Goal: Task Accomplishment & Management: Manage account settings

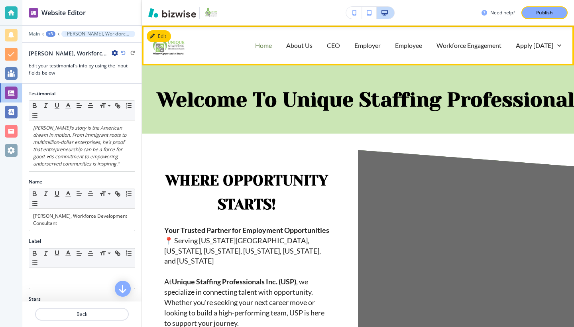
click at [261, 46] on p "Home" at bounding box center [263, 45] width 17 height 9
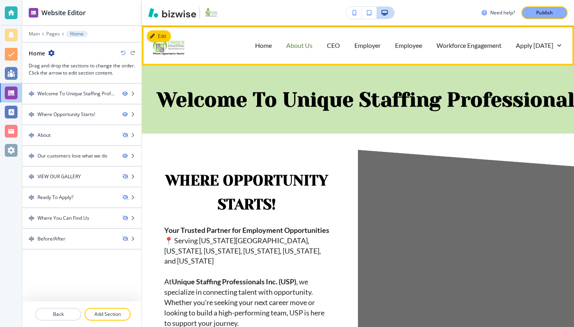
click at [298, 45] on p "About Us" at bounding box center [299, 45] width 26 height 9
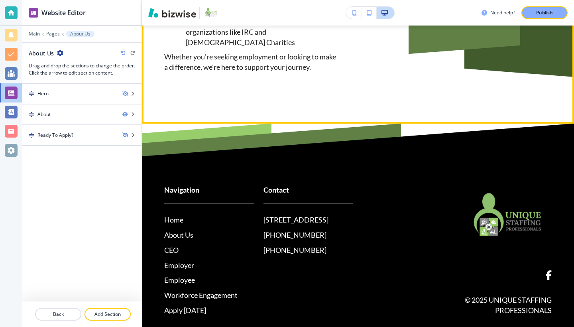
scroll to position [888, 0]
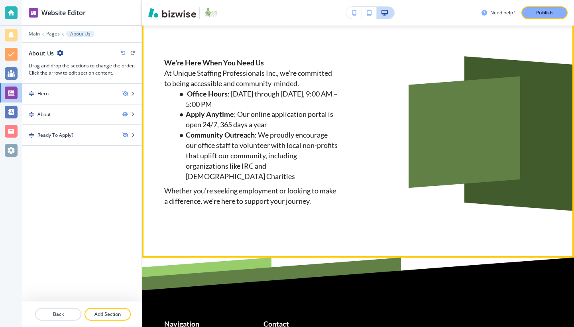
click at [192, 79] on p "At Unique Staffing Professionals Inc., we’re committed to being accessible and …" at bounding box center [251, 78] width 175 height 21
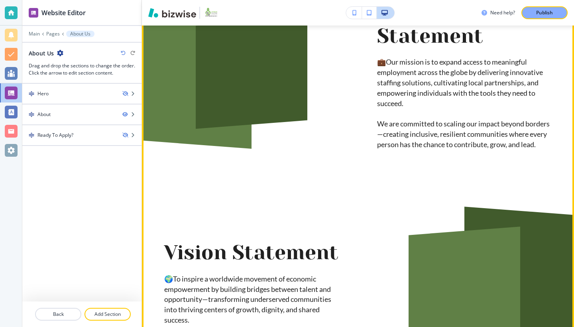
scroll to position [0, 0]
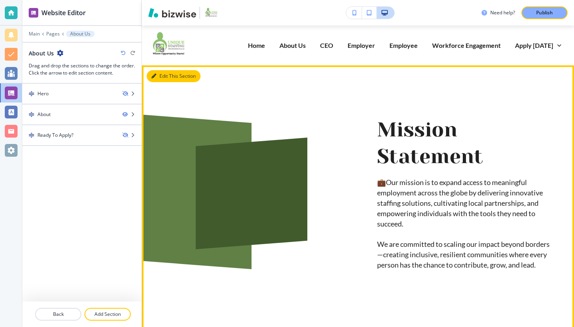
click at [162, 76] on button "Edit This Section" at bounding box center [174, 76] width 54 height 12
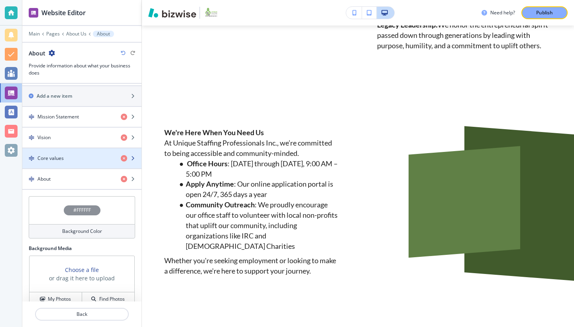
scroll to position [276, 0]
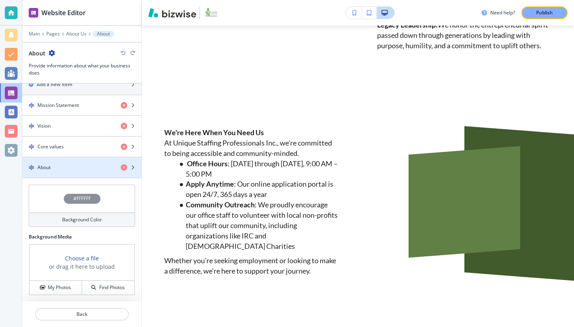
click at [93, 166] on div "About" at bounding box center [68, 167] width 92 height 7
click at [91, 166] on div "About" at bounding box center [68, 167] width 92 height 7
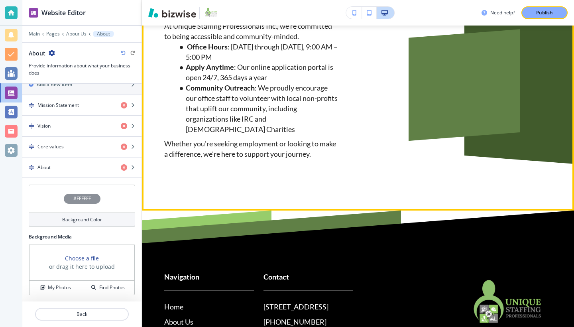
scroll to position [882, 0]
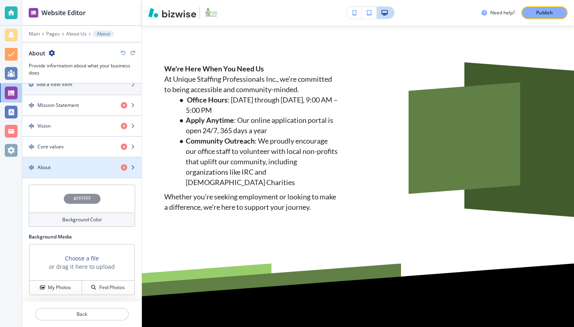
click at [47, 166] on h4 "About" at bounding box center [43, 167] width 13 height 7
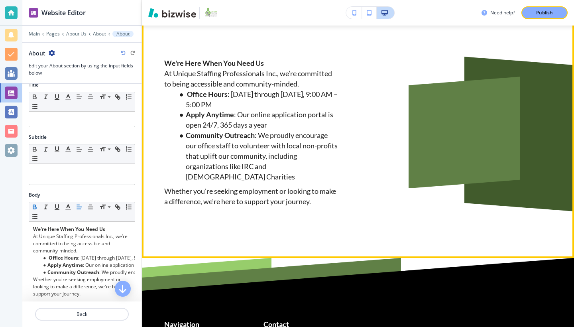
scroll to position [10, 0]
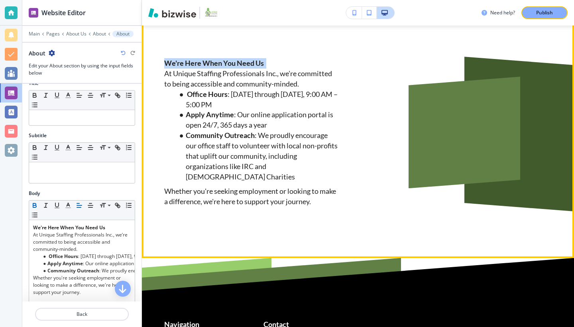
drag, startPoint x: 268, startPoint y: 69, endPoint x: 152, endPoint y: 65, distance: 116.2
click at [152, 65] on div "We're Here When You Need Us At Unique Staffing Professionals Inc., we’re commit…" at bounding box center [232, 113] width 213 height 187
copy p "We're Here When You Need Us"
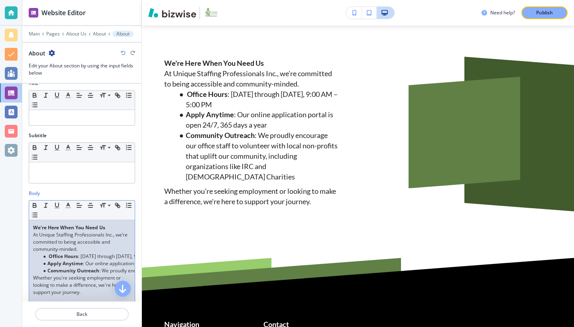
click at [33, 235] on div "We're Here When You Need Us At Unique Staffing Professionals Inc., we’re commit…" at bounding box center [82, 272] width 106 height 104
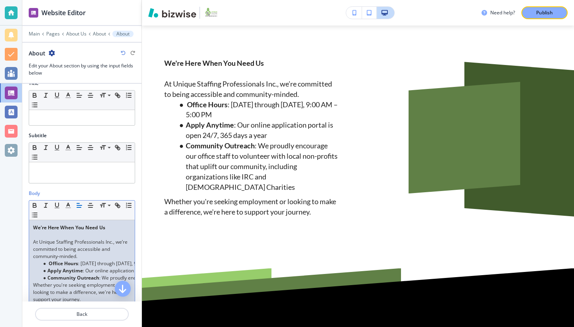
click at [83, 265] on li "Office Hours : Monday through Friday, 9:00 AM – 5:00 PM" at bounding box center [85, 263] width 91 height 7
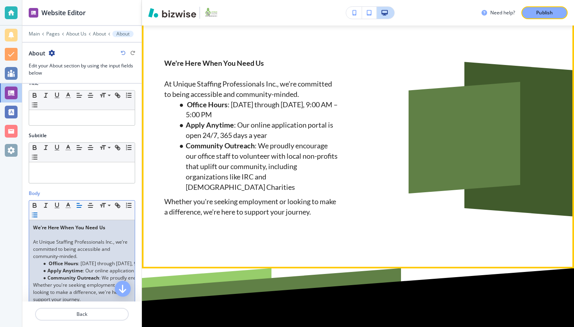
scroll to position [0, 52]
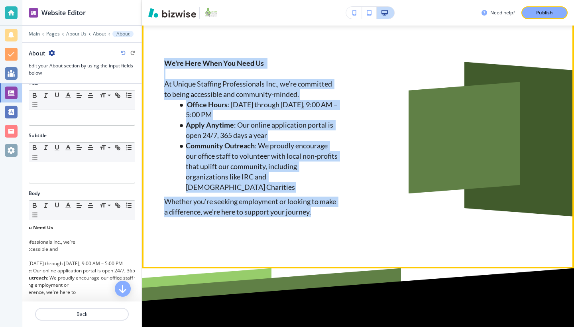
drag, startPoint x: 164, startPoint y: 69, endPoint x: 340, endPoint y: 215, distance: 228.9
click at [340, 215] on div "We're Here When You Need Us At Unique Staffing Professionals Inc., we’re commit…" at bounding box center [339, 118] width 426 height 197
copy div "We're Here When You Need Us At Unique Staffing Professionals Inc., we’re commit…"
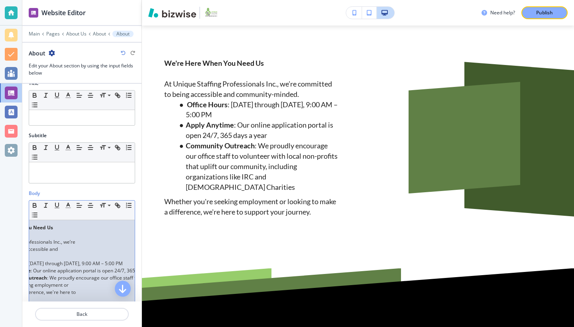
click at [80, 248] on div "We're Here When You Need Us At Unique Staffing Professionals Inc., we’re commit…" at bounding box center [82, 272] width 106 height 104
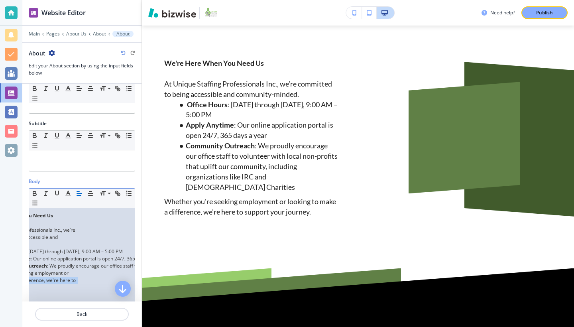
scroll to position [0, 0]
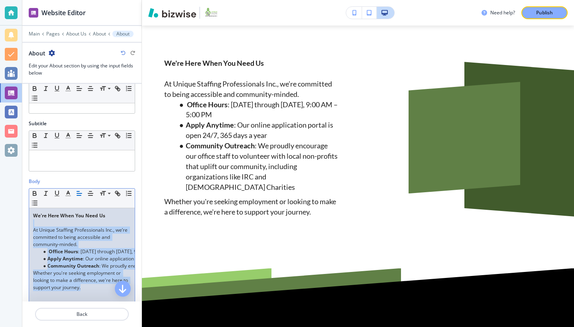
drag, startPoint x: 45, startPoint y: 289, endPoint x: 16, endPoint y: 223, distance: 71.8
click at [16, 223] on div "Website Editor Main Pages About Us About About About Edit your About section by…" at bounding box center [287, 163] width 574 height 327
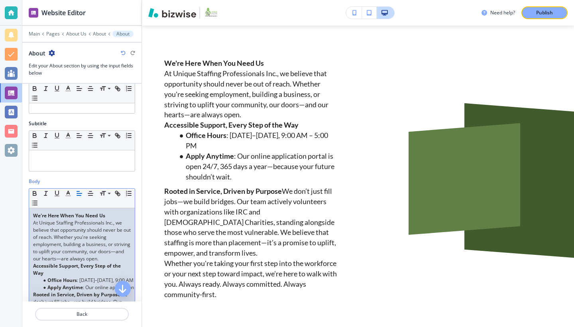
scroll to position [4, 0]
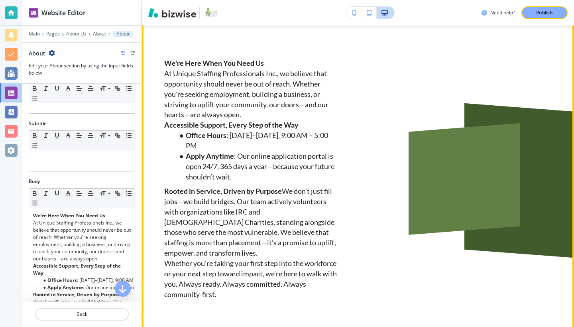
click at [165, 78] on p "At Unique Staffing Professionals Inc., we believe that opportunity should never…" at bounding box center [251, 95] width 175 height 52
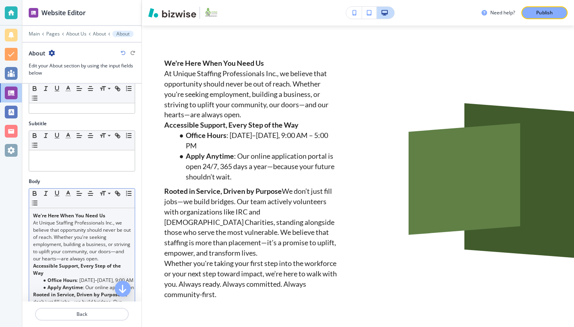
click at [32, 223] on div "We're Here When You Need Us At Unique Staffing Professionals Inc., we believe t…" at bounding box center [82, 301] width 106 height 187
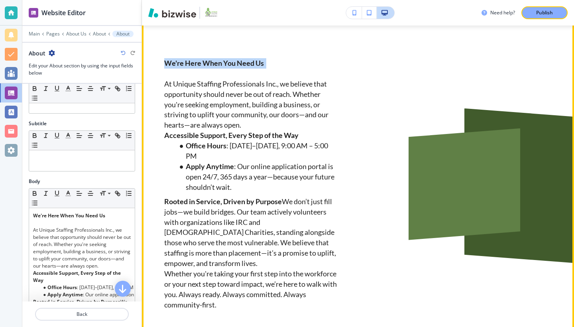
drag, startPoint x: 266, startPoint y: 69, endPoint x: 143, endPoint y: 67, distance: 123.3
click at [143, 67] on div "We're Here When You Need Us At Unique Staffing Professionals Inc., we believe t…" at bounding box center [232, 165] width 213 height 290
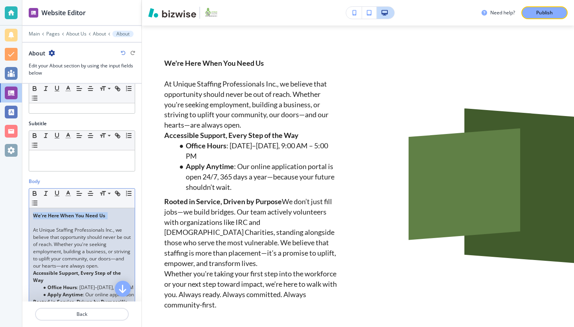
drag, startPoint x: 108, startPoint y: 213, endPoint x: 26, endPoint y: 214, distance: 82.2
click at [26, 214] on div "Body Small Normal Large Huge We're Here When You Need Us At Unique Staffing Pro…" at bounding box center [81, 294] width 119 height 232
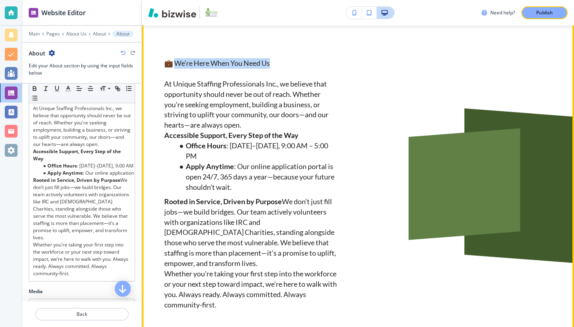
drag, startPoint x: 279, startPoint y: 68, endPoint x: 173, endPoint y: 69, distance: 106.5
click at [176, 69] on p "💼 We’re Here When You Need Us" at bounding box center [251, 63] width 175 height 10
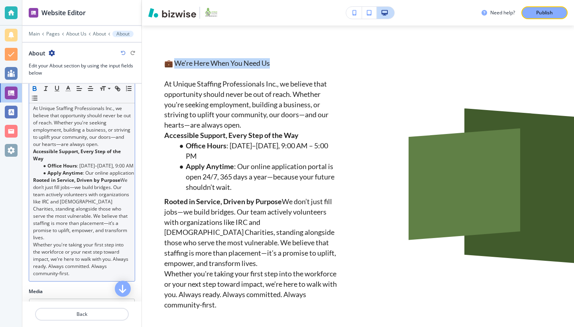
click at [36, 87] on icon "button" at bounding box center [34, 88] width 7 height 7
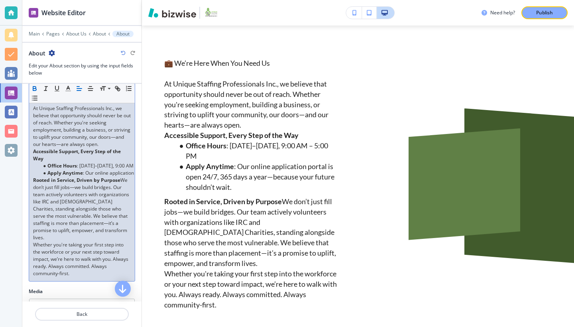
click at [32, 87] on icon "button" at bounding box center [34, 88] width 7 height 7
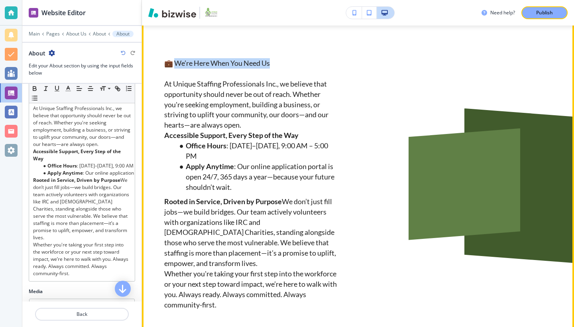
drag, startPoint x: 174, startPoint y: 69, endPoint x: 275, endPoint y: 67, distance: 100.9
click at [276, 66] on p "💼 We’re Here When You Need Us" at bounding box center [251, 63] width 175 height 10
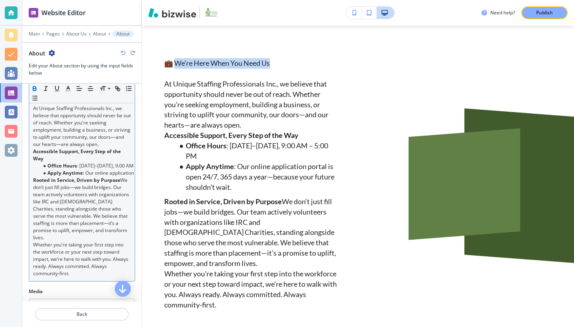
click at [36, 87] on icon "button" at bounding box center [34, 88] width 3 height 2
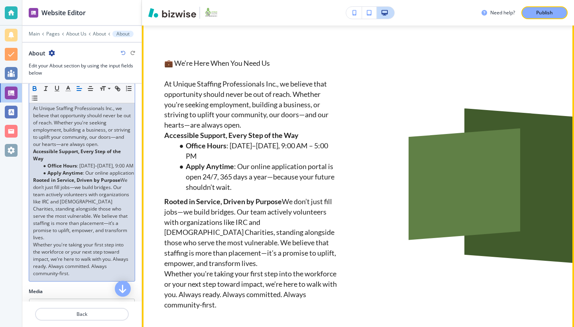
click at [247, 129] on p "At Unique Staffing Professionals Inc., we believe that opportunity should never…" at bounding box center [251, 105] width 175 height 52
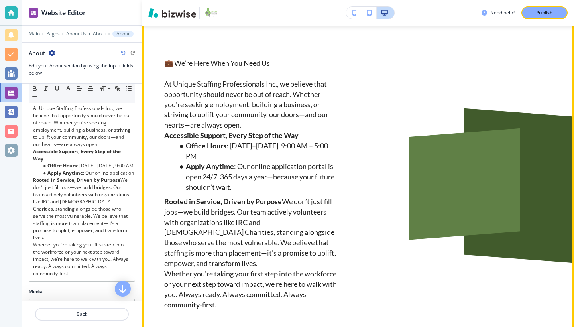
click at [243, 127] on p "At Unique Staffing Professionals Inc., we believe that opportunity should never…" at bounding box center [251, 105] width 175 height 52
click at [244, 127] on p "At Unique Staffing Professionals Inc., we believe that opportunity should never…" at bounding box center [251, 105] width 175 height 52
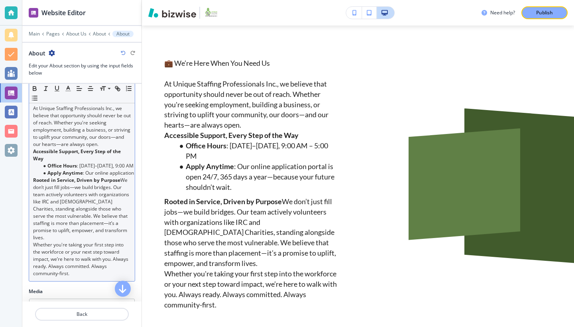
click at [34, 160] on strong "Accessible Support, Every Step of the Way" at bounding box center [77, 155] width 89 height 14
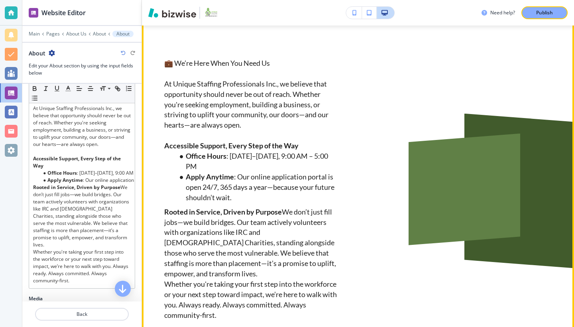
drag, startPoint x: 285, startPoint y: 223, endPoint x: 255, endPoint y: 224, distance: 30.4
click at [285, 222] on p "Rooted in Service, Driven by Purpose We don’t just fill jobs—we build bridges. …" at bounding box center [251, 243] width 175 height 72
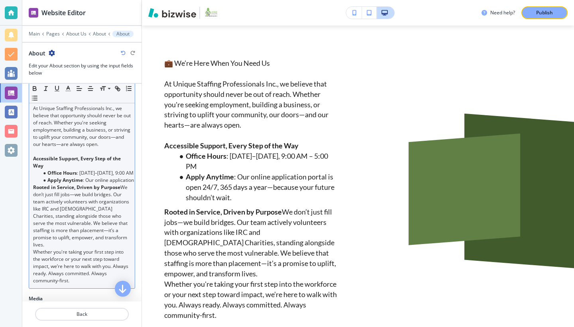
click at [33, 201] on div "💼 We’re Here When You Need Us At Unique Staffing Professionals Inc., we believe…" at bounding box center [82, 188] width 106 height 202
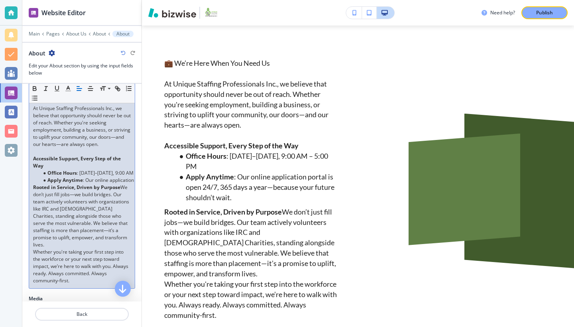
click at [33, 195] on div "💼 We’re Here When You Need Us At Unique Staffing Professionals Inc., we believe…" at bounding box center [82, 188] width 106 height 202
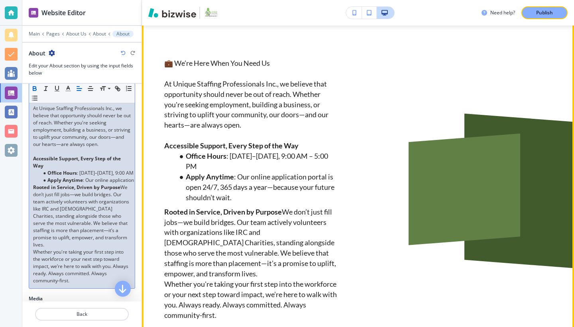
scroll to position [894, 0]
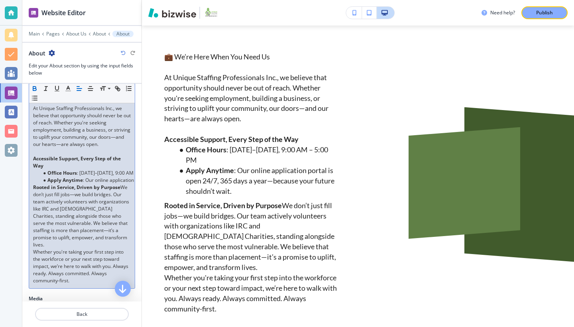
click at [70, 249] on p "Rooted in Service, Driven by Purpose We don’t just fill jobs—we build bridges. …" at bounding box center [82, 216] width 98 height 65
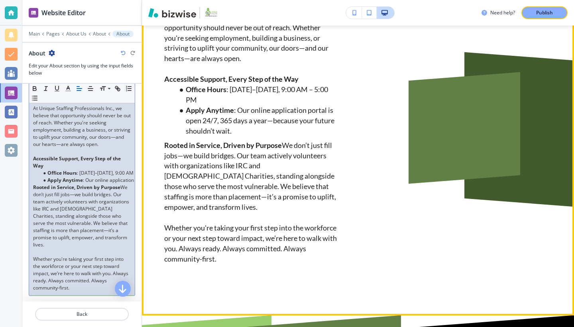
scroll to position [894, 0]
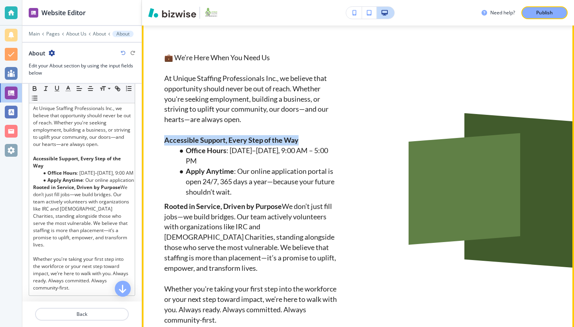
drag, startPoint x: 300, startPoint y: 144, endPoint x: 162, endPoint y: 143, distance: 137.2
click at [163, 143] on div "💼 We’re Here When You Need Us At Unique Staffing Professionals Inc., we believe…" at bounding box center [232, 169] width 213 height 311
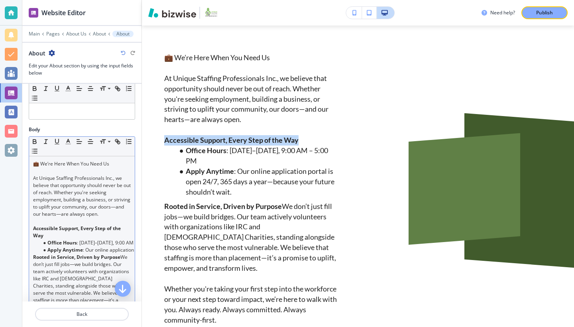
scroll to position [12, 0]
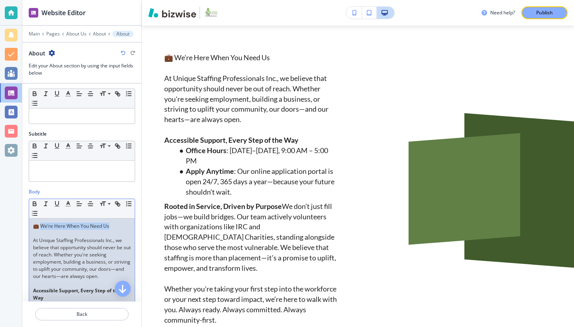
drag, startPoint x: 114, startPoint y: 225, endPoint x: 42, endPoint y: 225, distance: 71.4
click at [42, 225] on p "💼 We’re Here When You Need Us" at bounding box center [82, 226] width 98 height 7
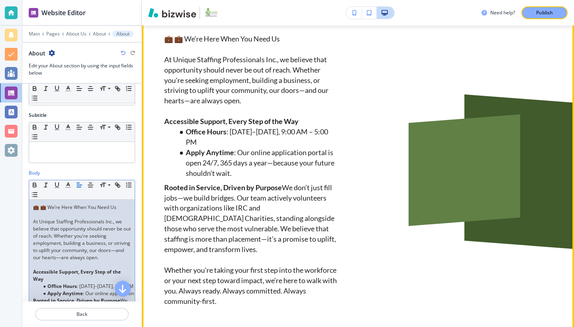
scroll to position [911, 0]
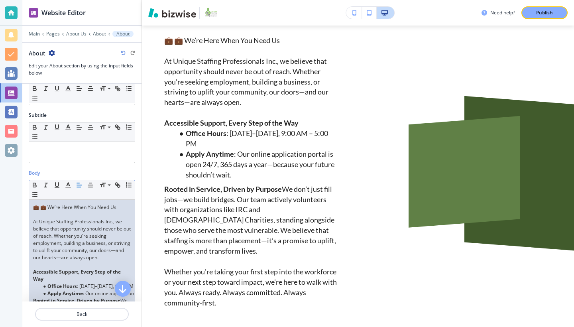
click at [50, 206] on p "💼 💼 We’re Here When You Need Us" at bounding box center [82, 207] width 98 height 7
drag, startPoint x: 47, startPoint y: 285, endPoint x: 24, endPoint y: 280, distance: 24.5
click at [24, 280] on div "Body Small Normal Large Huge 💼 We’re Here When You Need Us At Unique Staffing P…" at bounding box center [81, 293] width 119 height 246
click at [35, 215] on p at bounding box center [82, 214] width 98 height 7
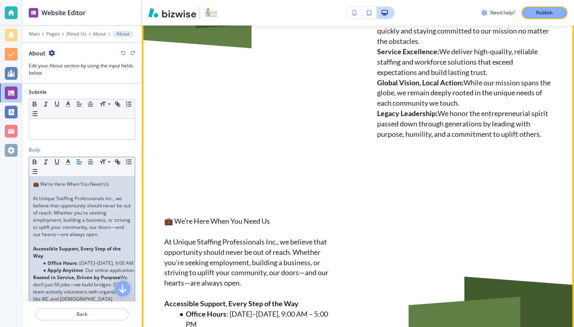
scroll to position [558, 0]
